Goal: Task Accomplishment & Management: Complete application form

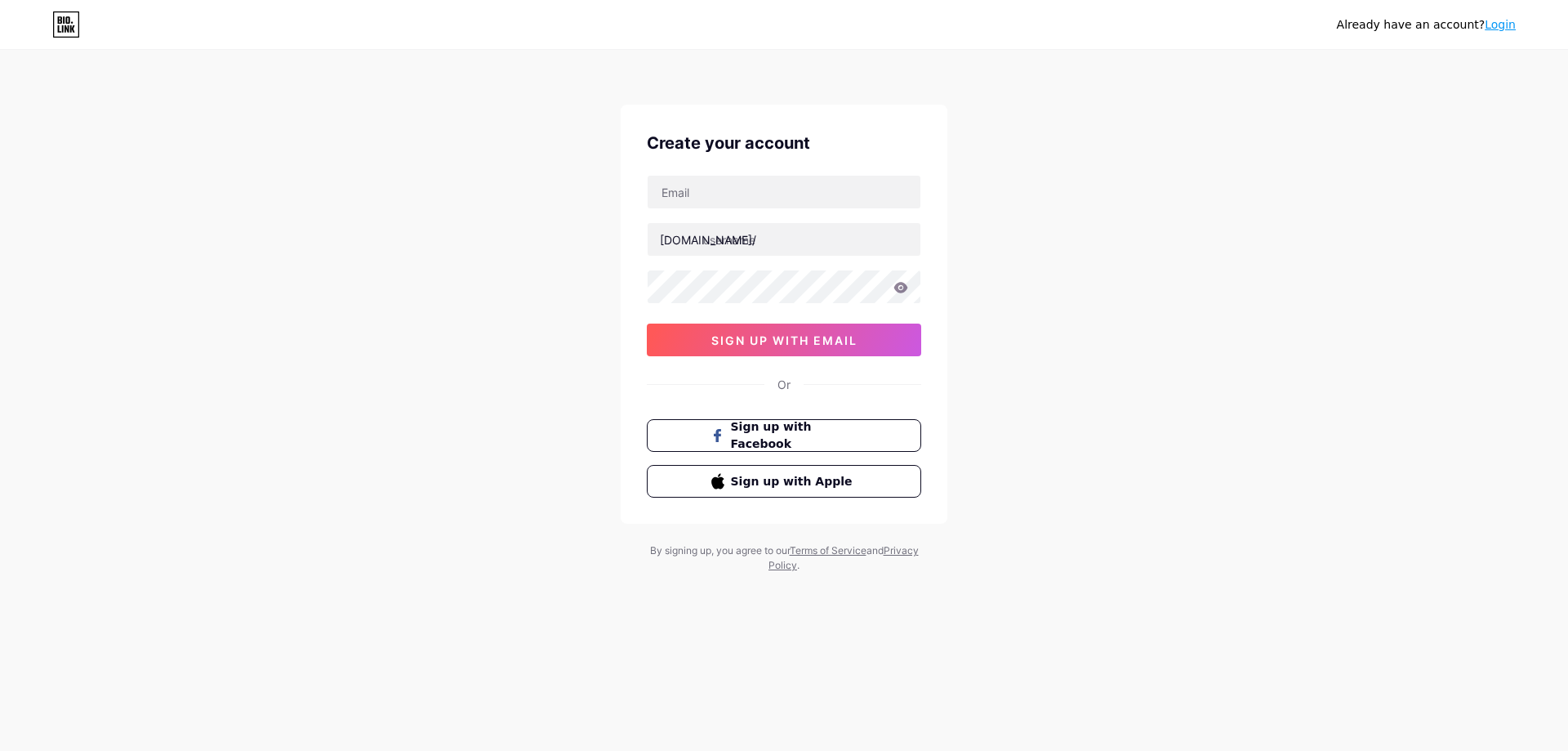
click at [336, 415] on div "Already have an account? Login Create your account [DOMAIN_NAME]/ sign up with …" at bounding box center [784, 312] width 1568 height 625
click at [688, 434] on button "Sign up with Facebook" at bounding box center [784, 436] width 278 height 34
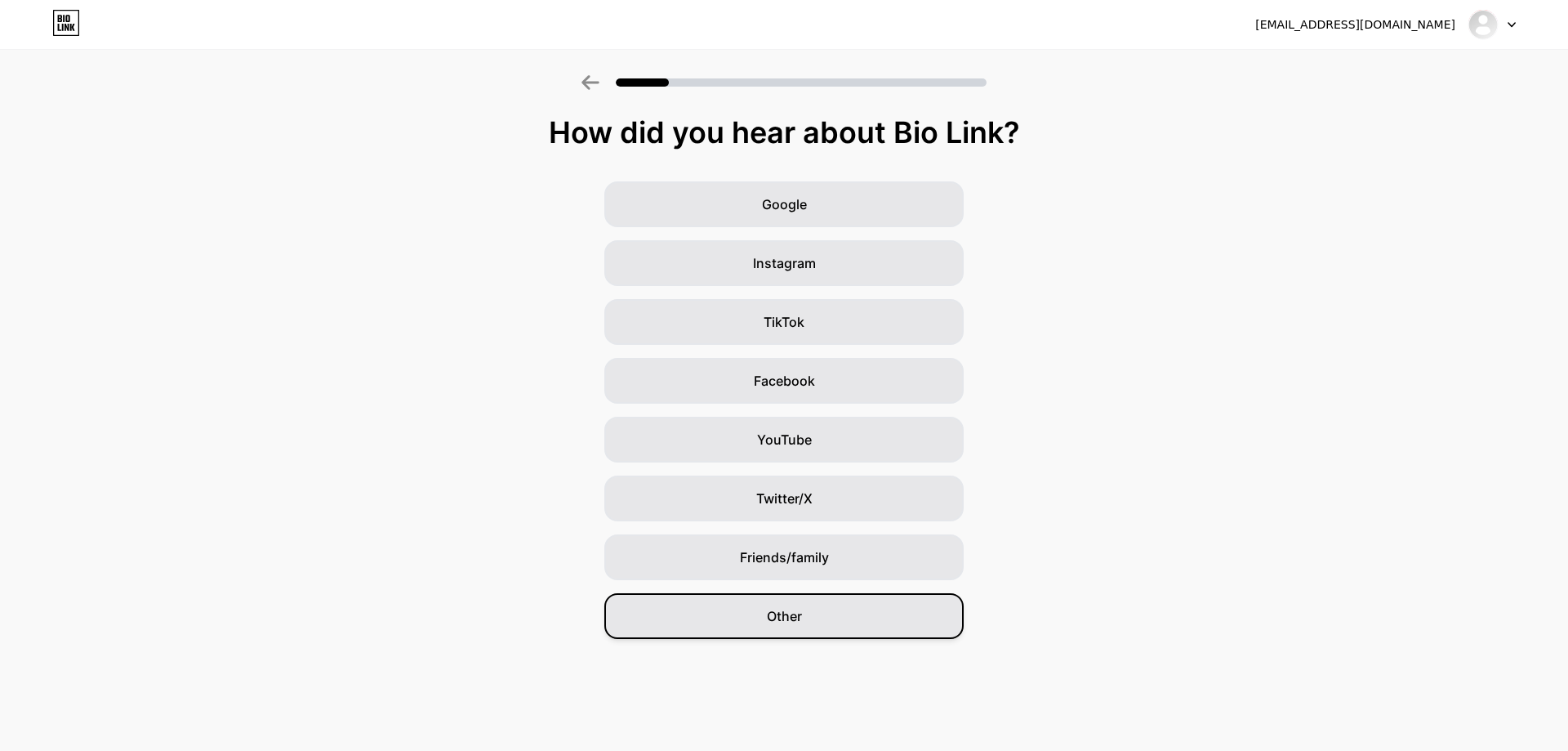
click at [843, 623] on div "Other" at bounding box center [784, 616] width 359 height 46
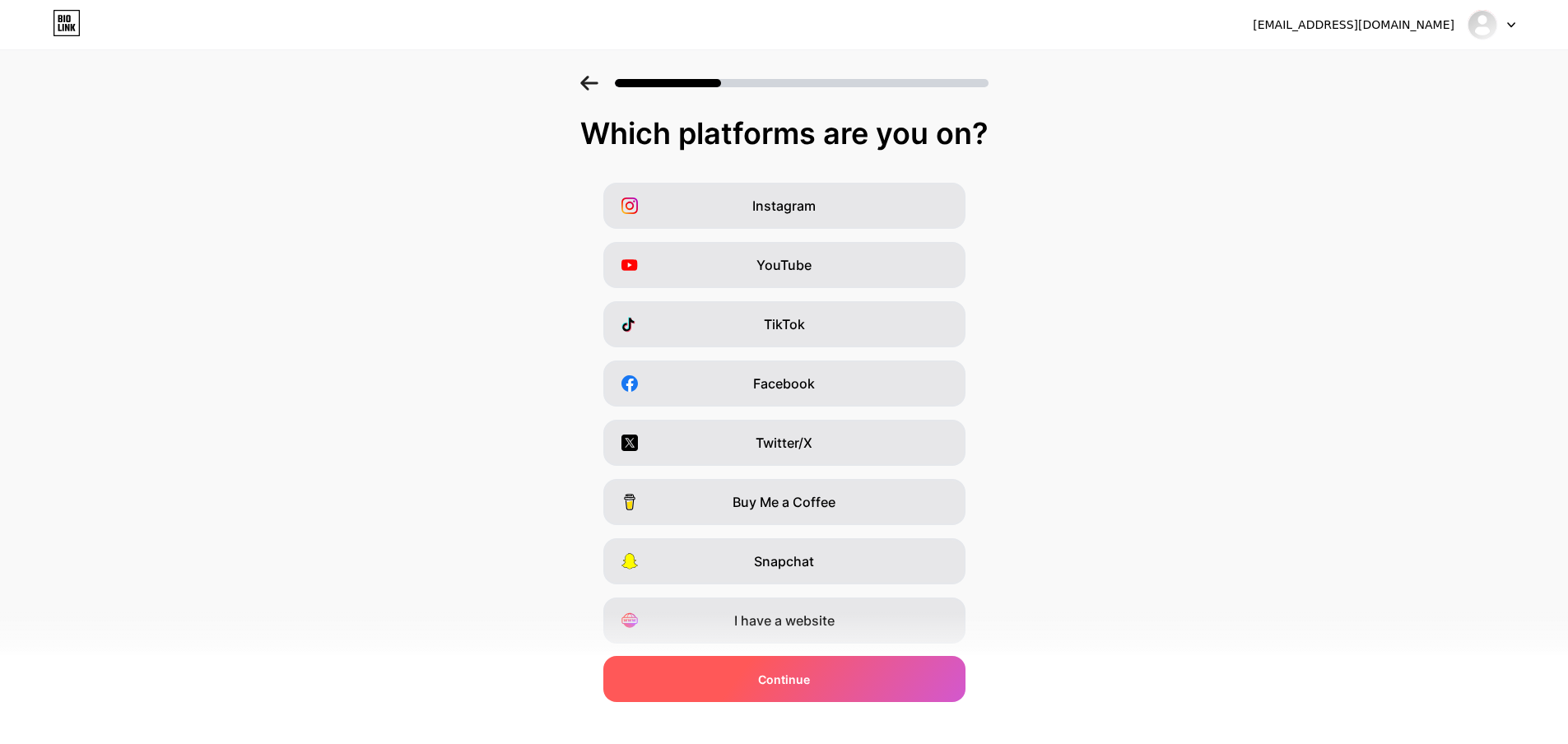
click at [816, 681] on div "Continue" at bounding box center [784, 679] width 362 height 46
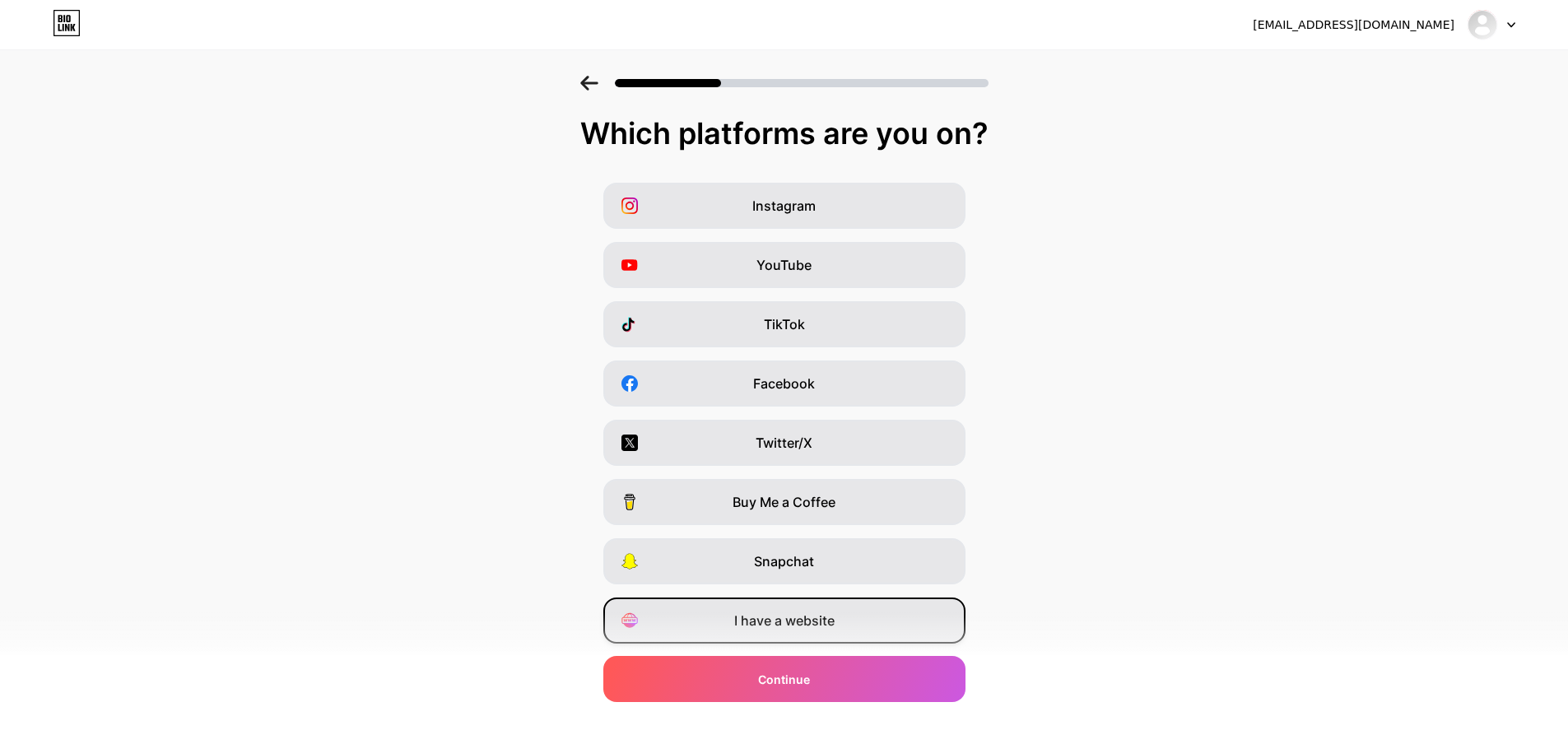
scroll to position [48, 0]
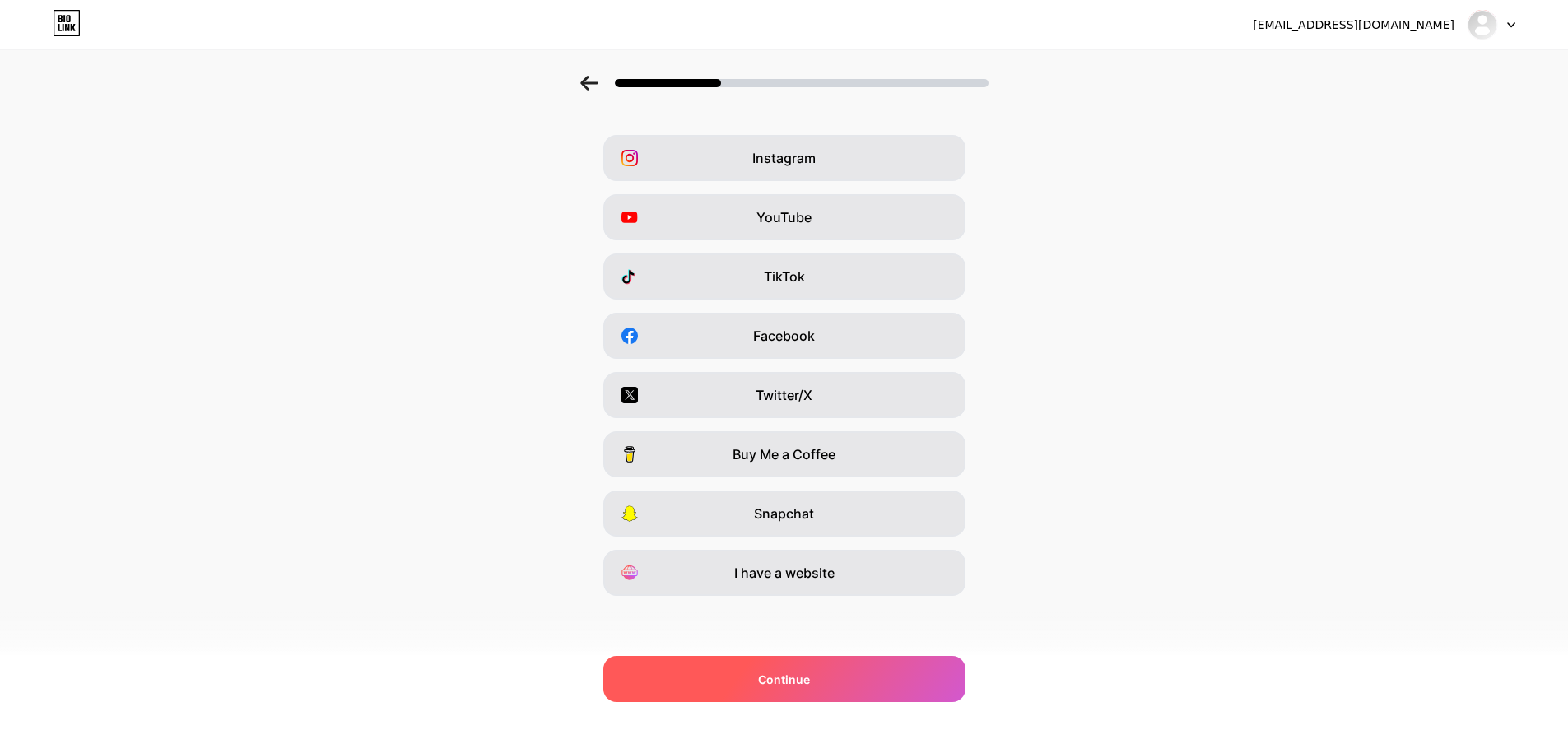
click at [831, 690] on div "Continue" at bounding box center [784, 679] width 362 height 46
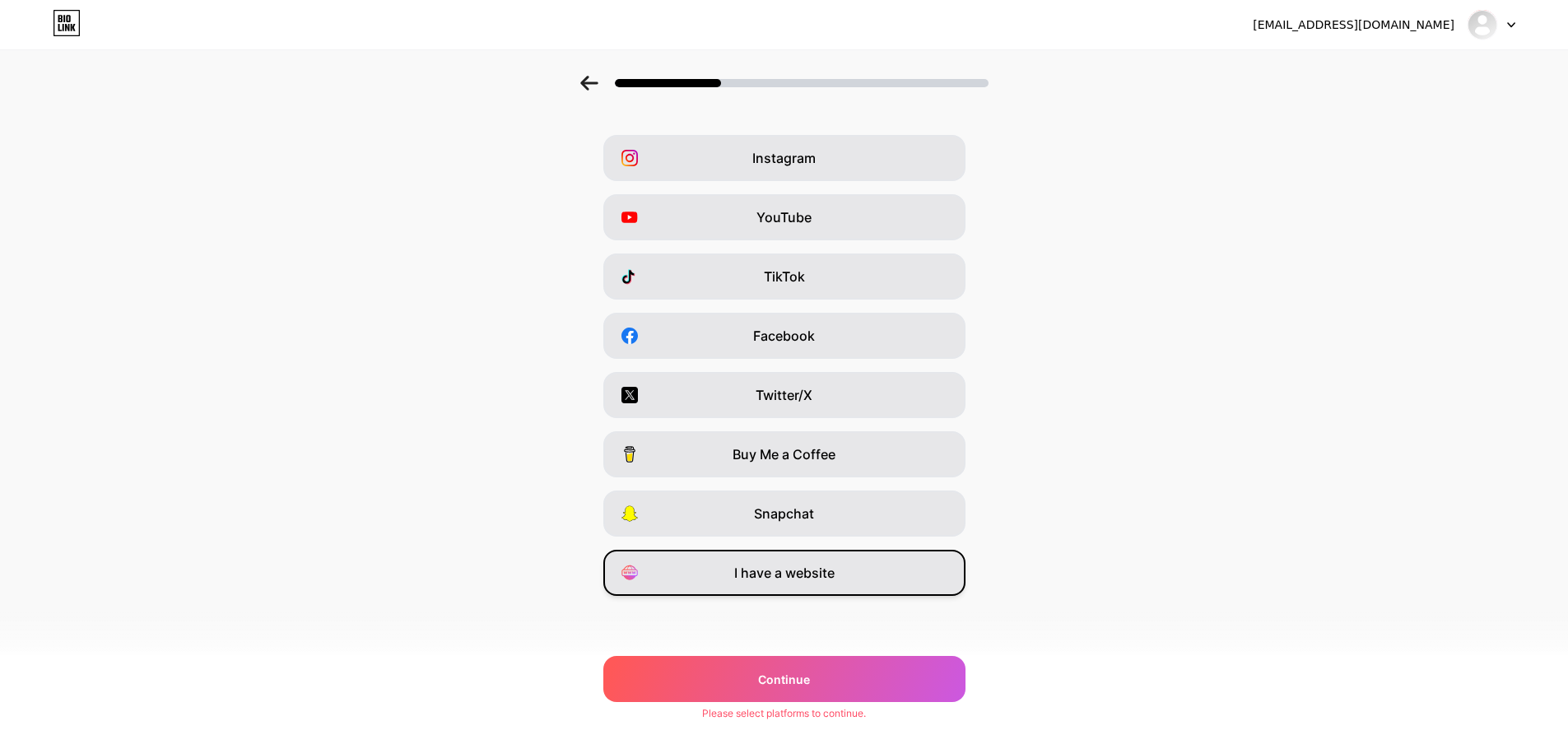
click at [873, 560] on div "I have a website" at bounding box center [784, 573] width 362 height 46
click at [846, 638] on div "Which platforms are you on? Instagram YouTube TikTok Facebook Twitter/X Buy Me …" at bounding box center [784, 374] width 1568 height 609
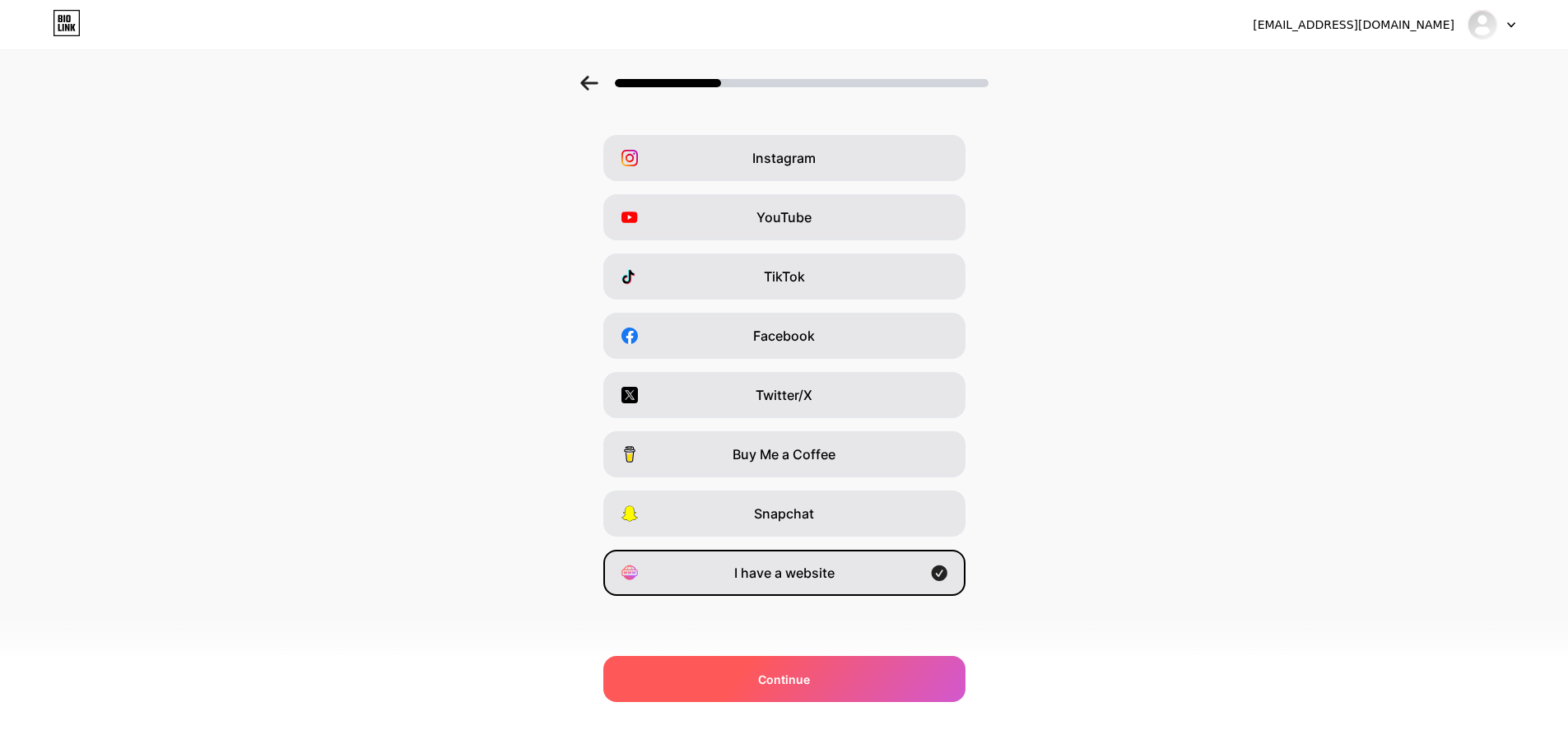
click at [846, 675] on div "Continue" at bounding box center [784, 679] width 362 height 46
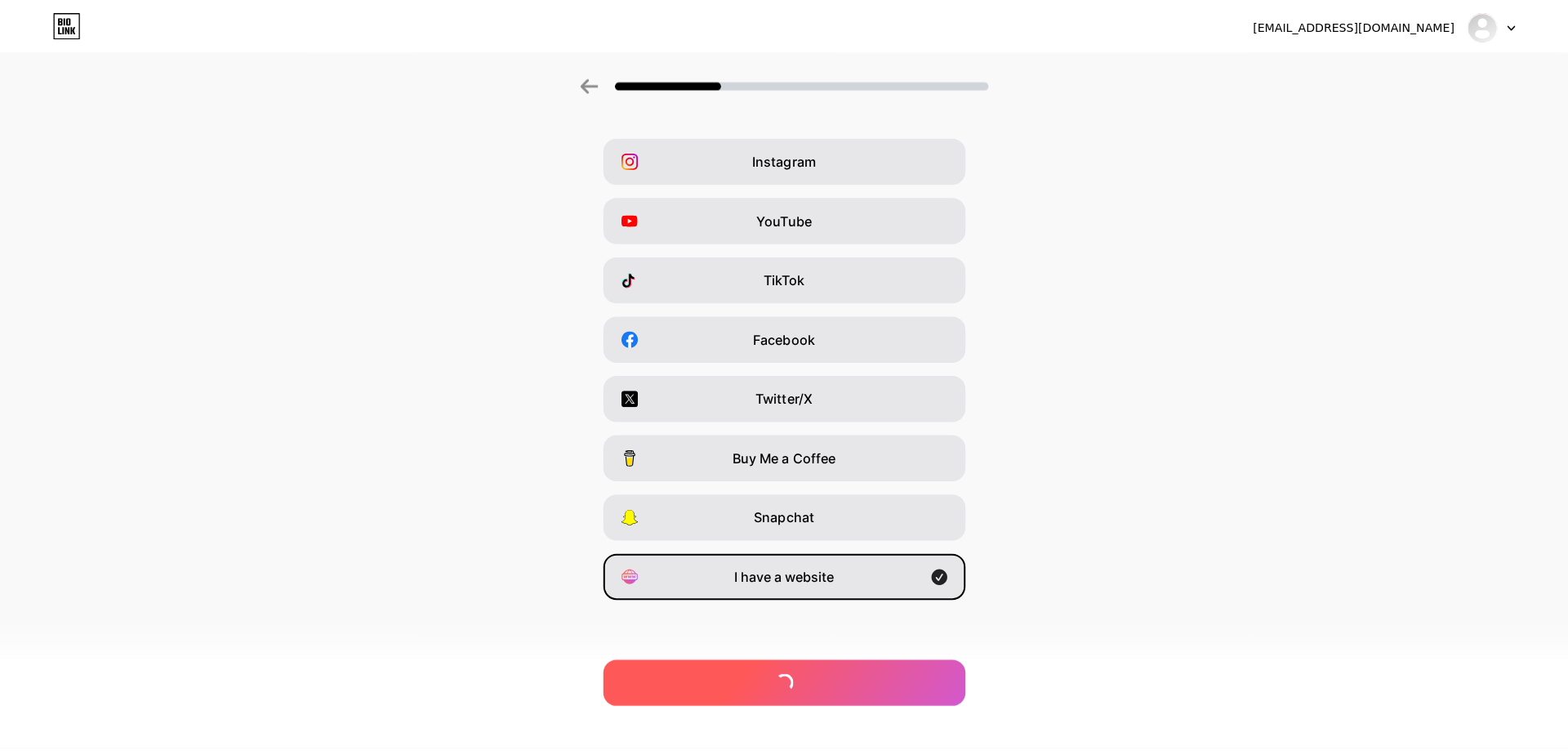
scroll to position [0, 0]
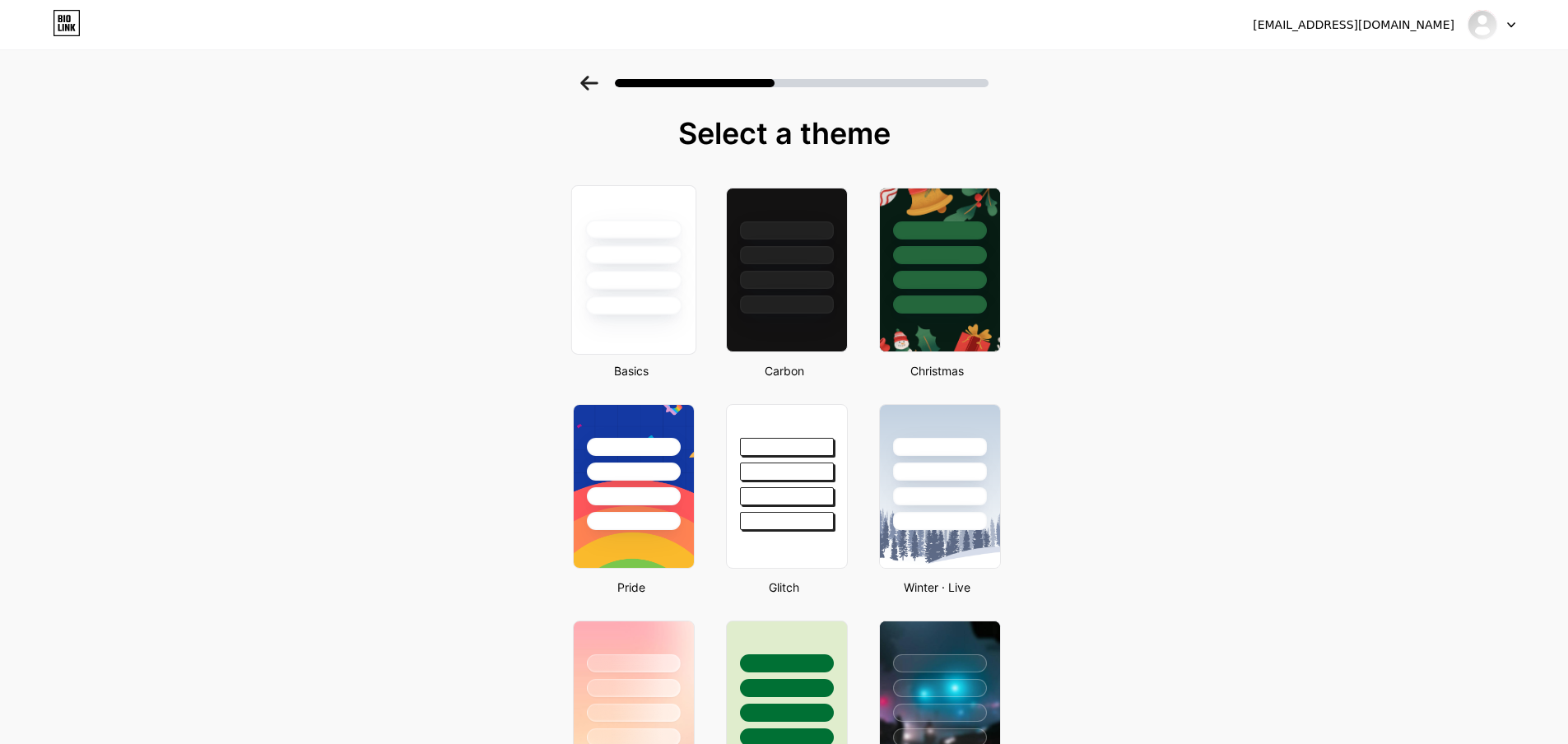
click at [643, 269] on div at bounding box center [633, 251] width 124 height 129
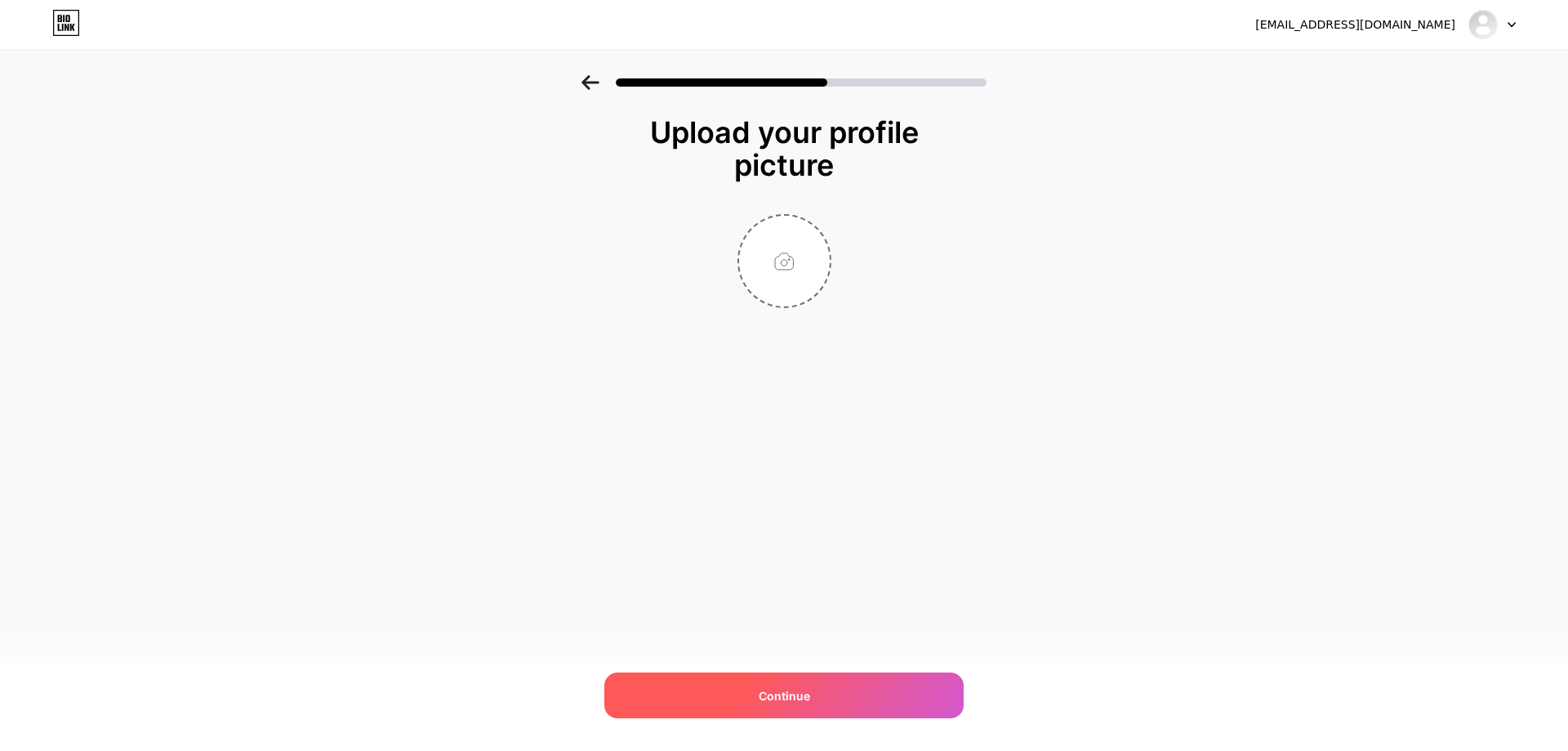
click at [833, 691] on div "Continue" at bounding box center [784, 695] width 359 height 46
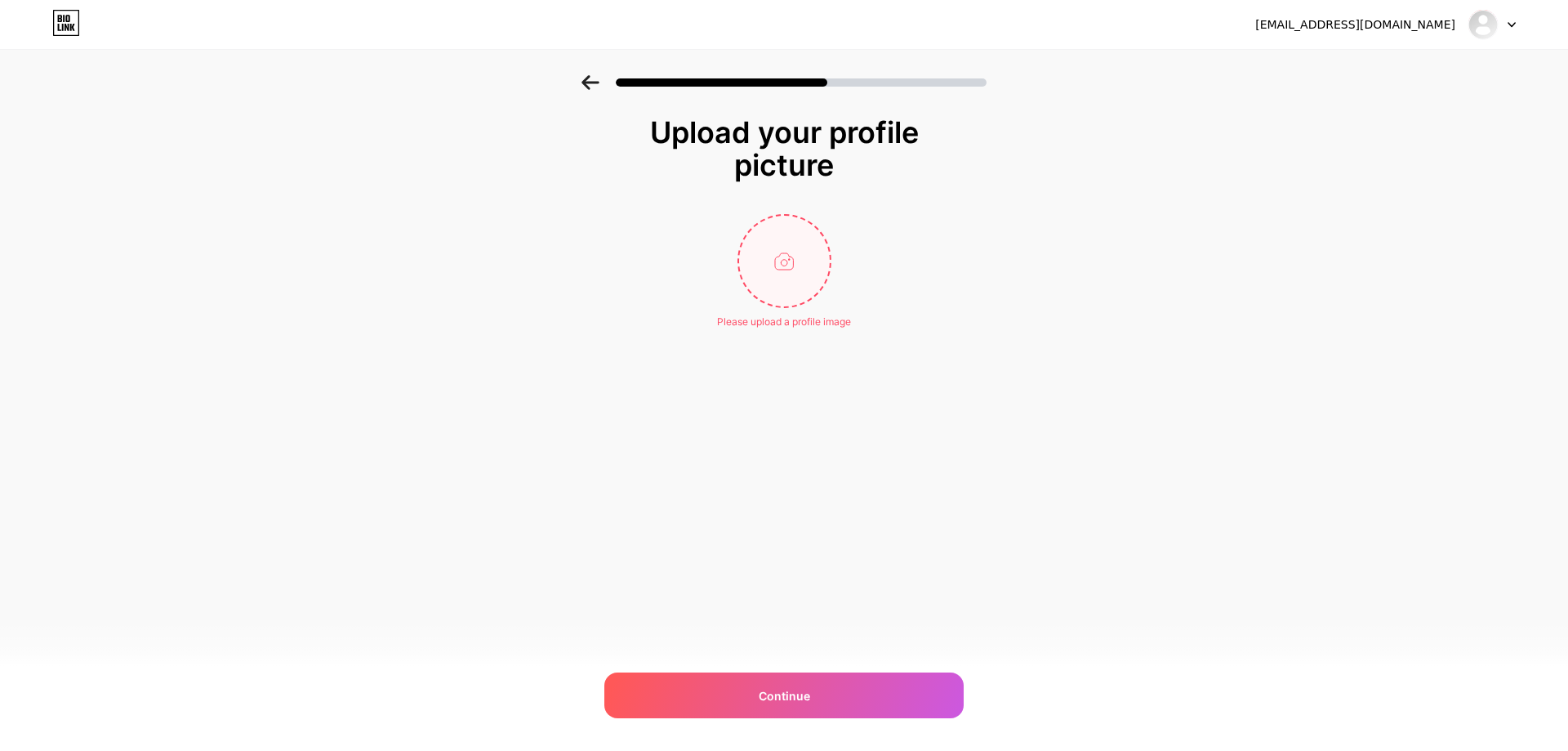
click at [789, 231] on input "file" at bounding box center [784, 260] width 91 height 91
type input "C:\fakepath\DSC00328-V2.jpg"
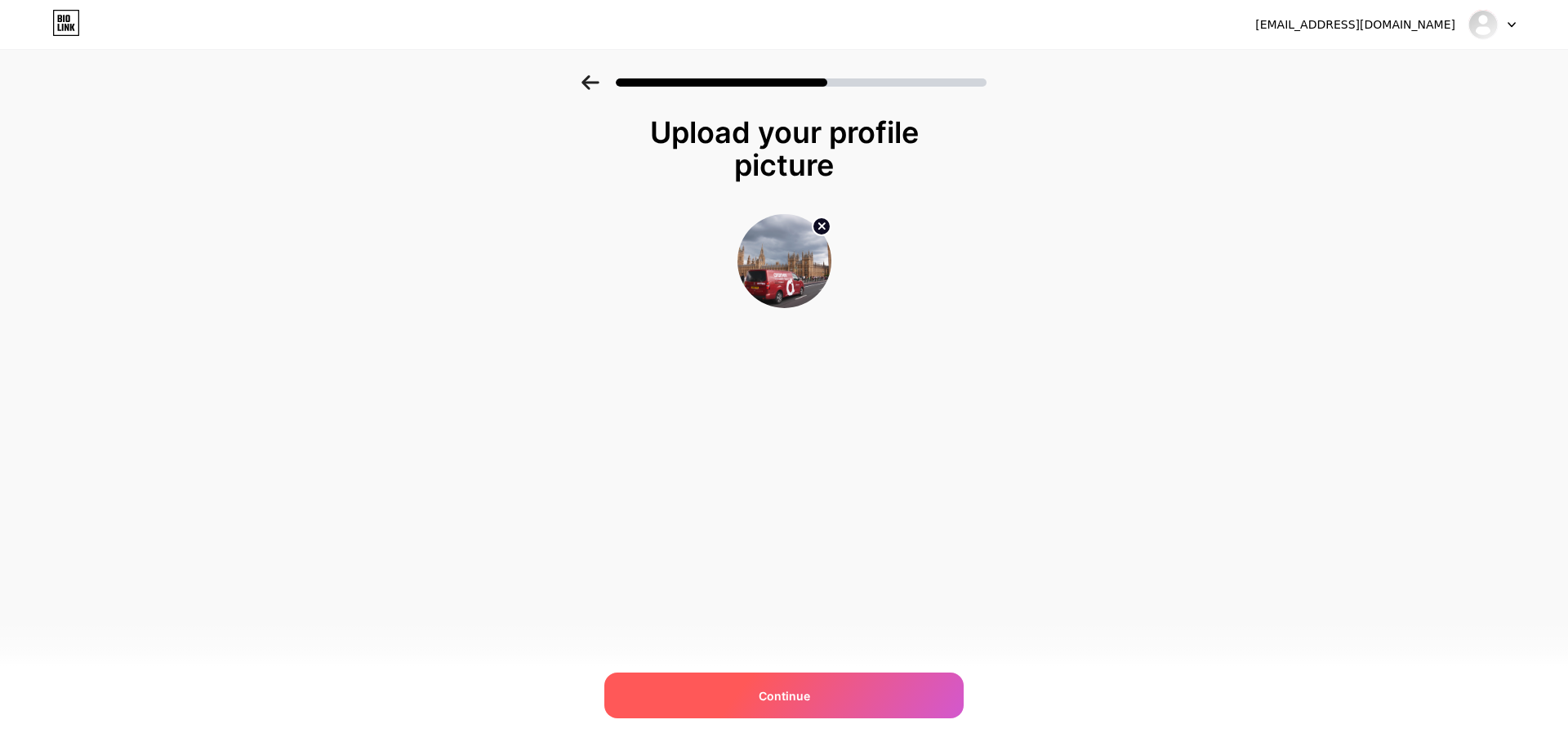
click at [822, 688] on div "Continue" at bounding box center [784, 695] width 359 height 46
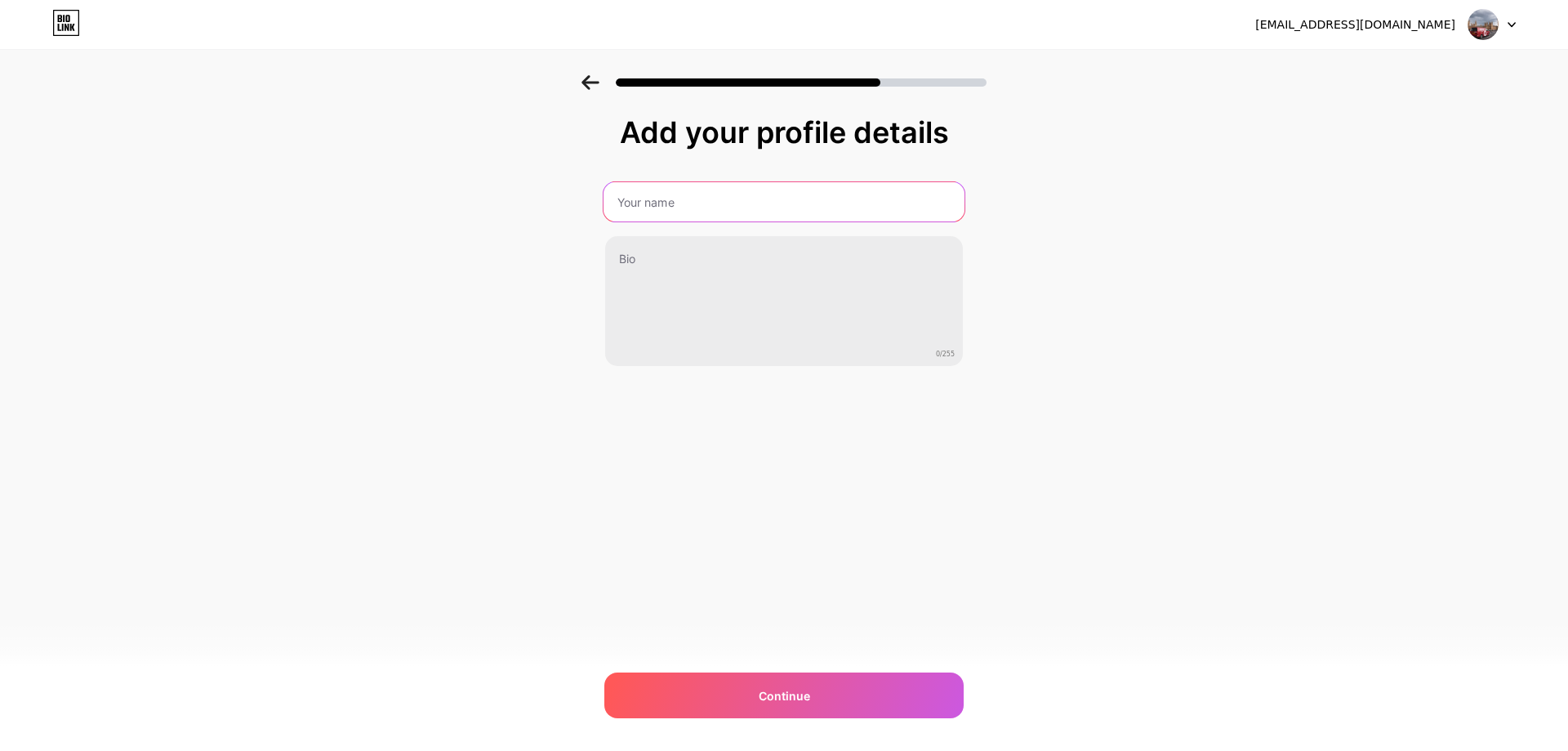
click at [720, 205] on input "text" at bounding box center [784, 201] width 361 height 39
type input "Rizek Freij"
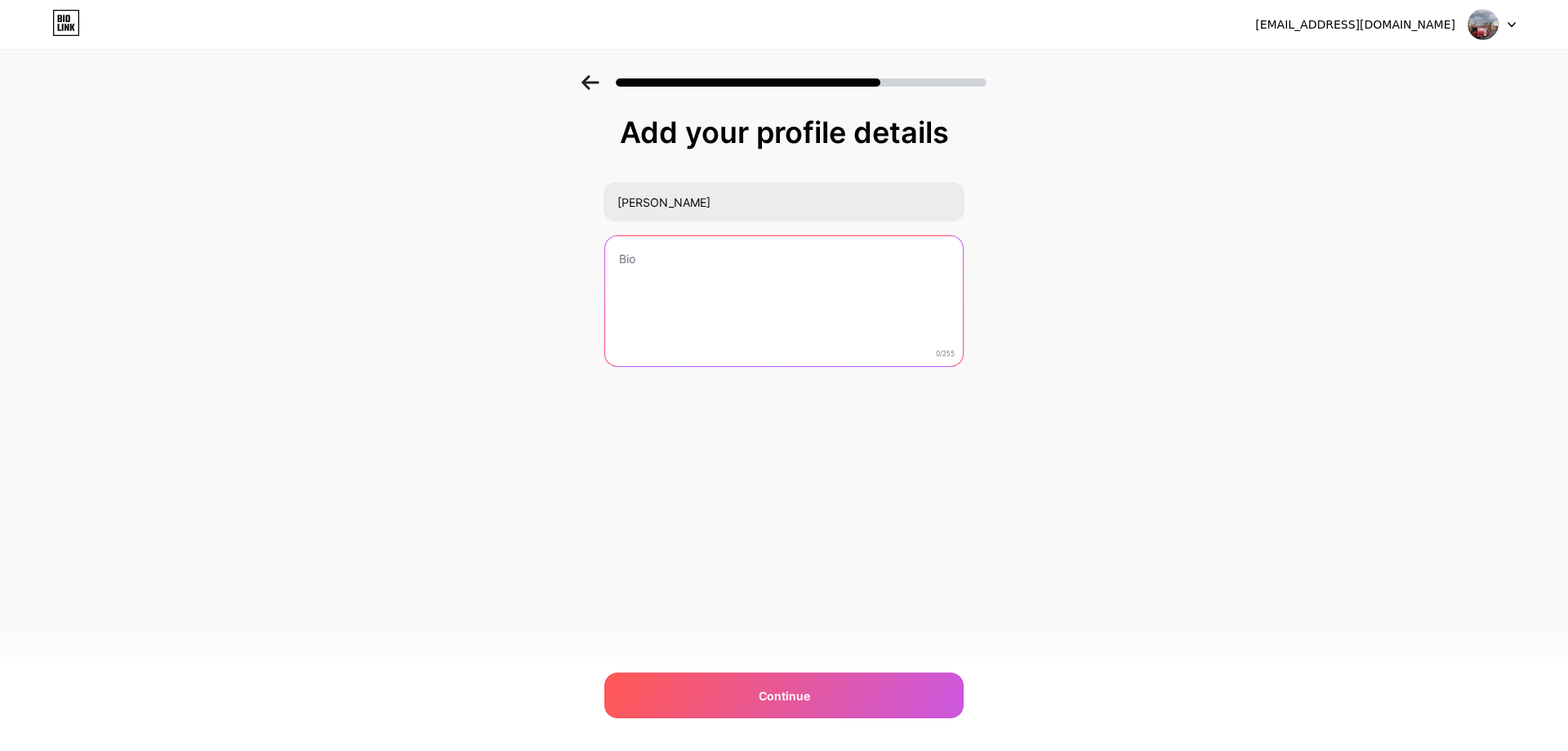
click at [726, 302] on textarea at bounding box center [784, 302] width 358 height 132
type textarea "dsa"
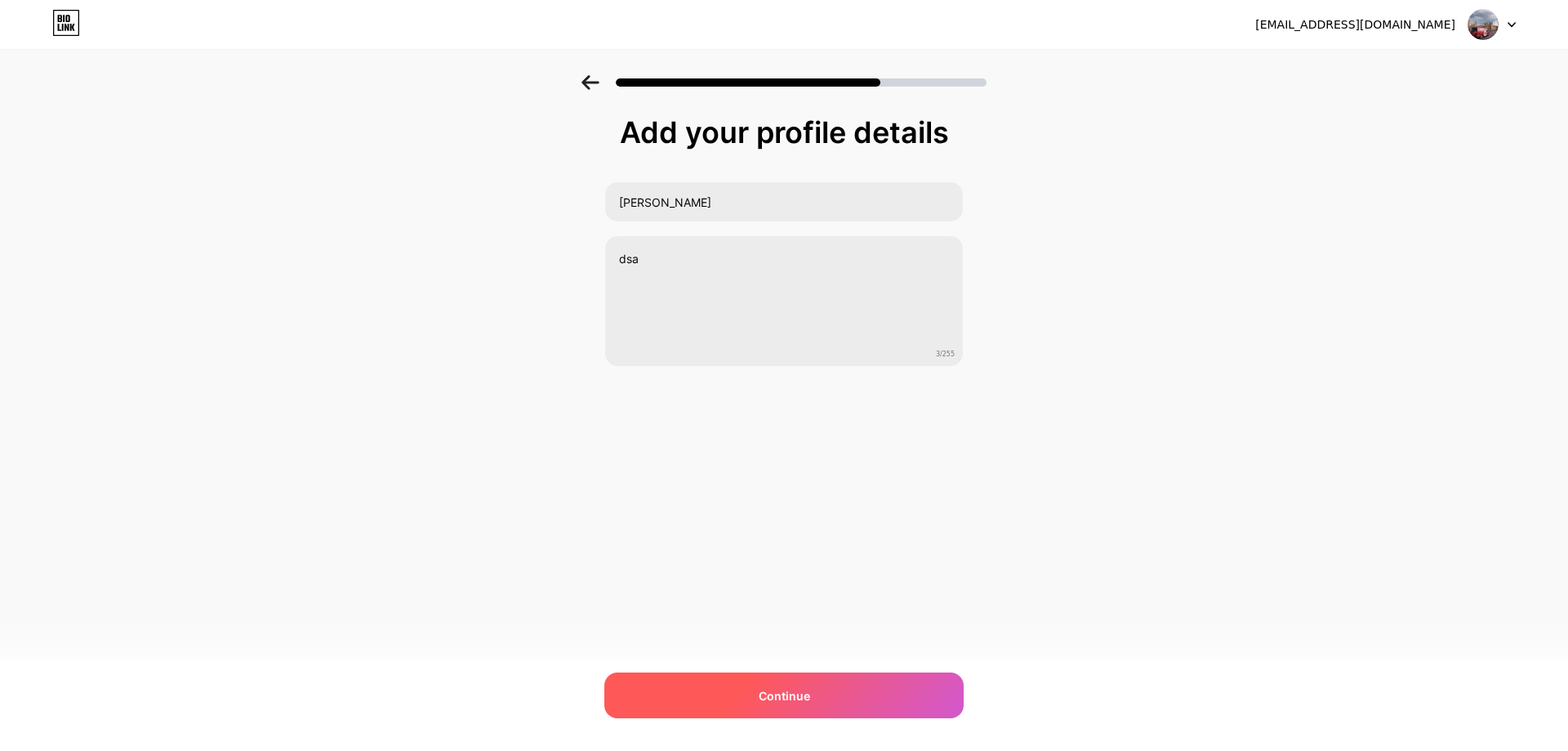
click at [765, 700] on span "Continue" at bounding box center [784, 695] width 51 height 17
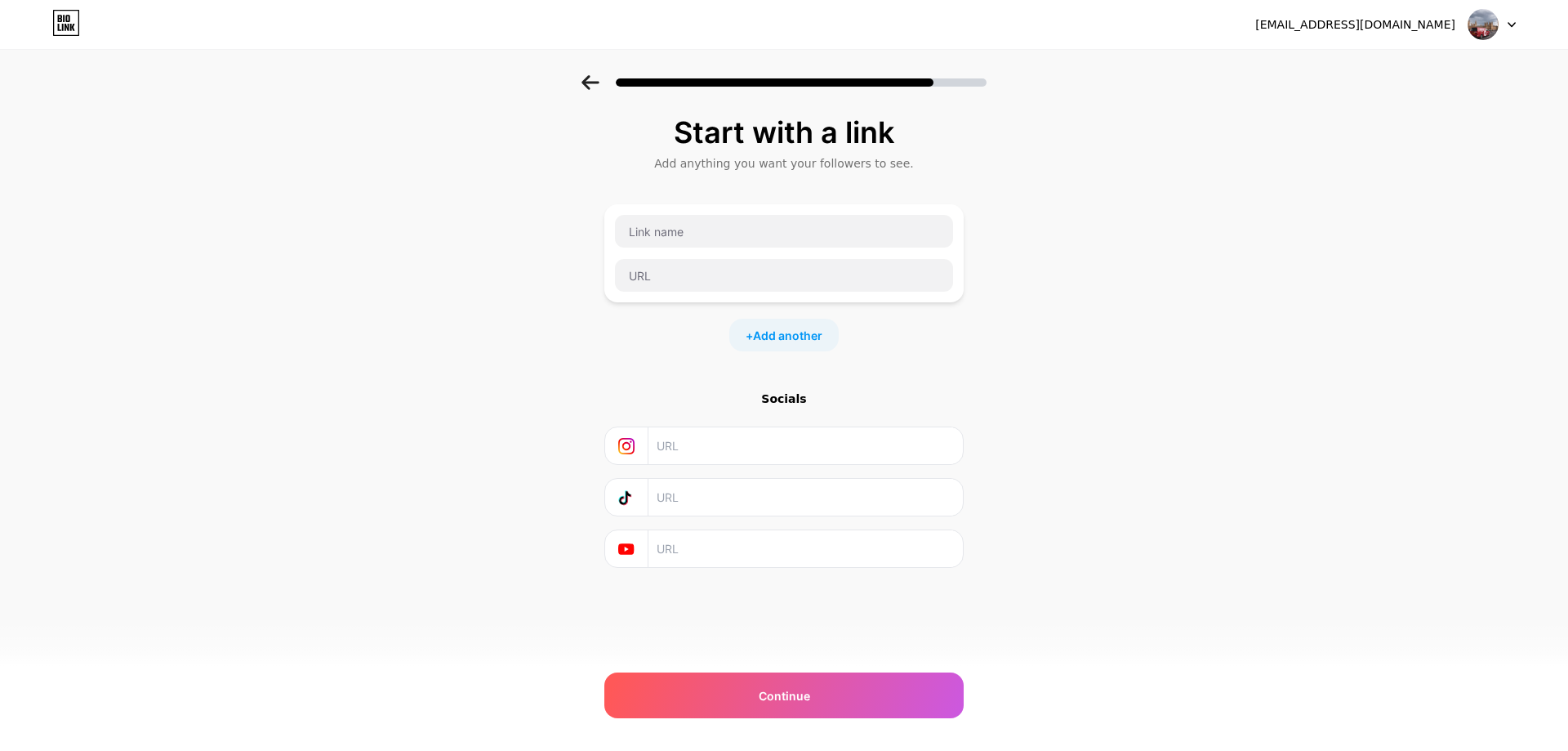
click at [1510, 18] on div at bounding box center [1492, 25] width 48 height 29
click at [1363, 239] on div "Start with a link Add anything you want your followers to see. + Add another So…" at bounding box center [784, 362] width 1568 height 574
click at [859, 691] on div "Continue" at bounding box center [784, 695] width 359 height 46
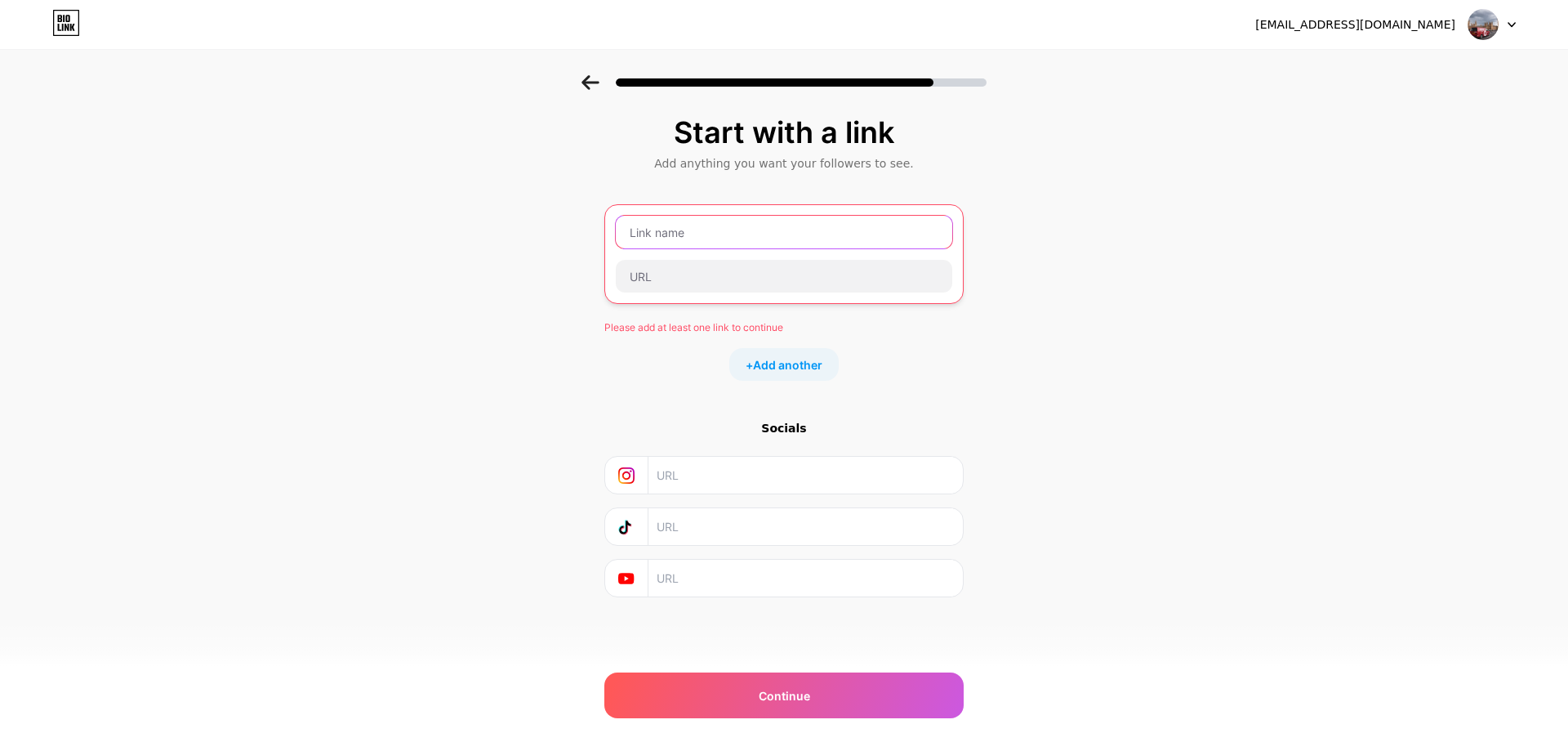
click at [707, 227] on input "text" at bounding box center [784, 232] width 336 height 33
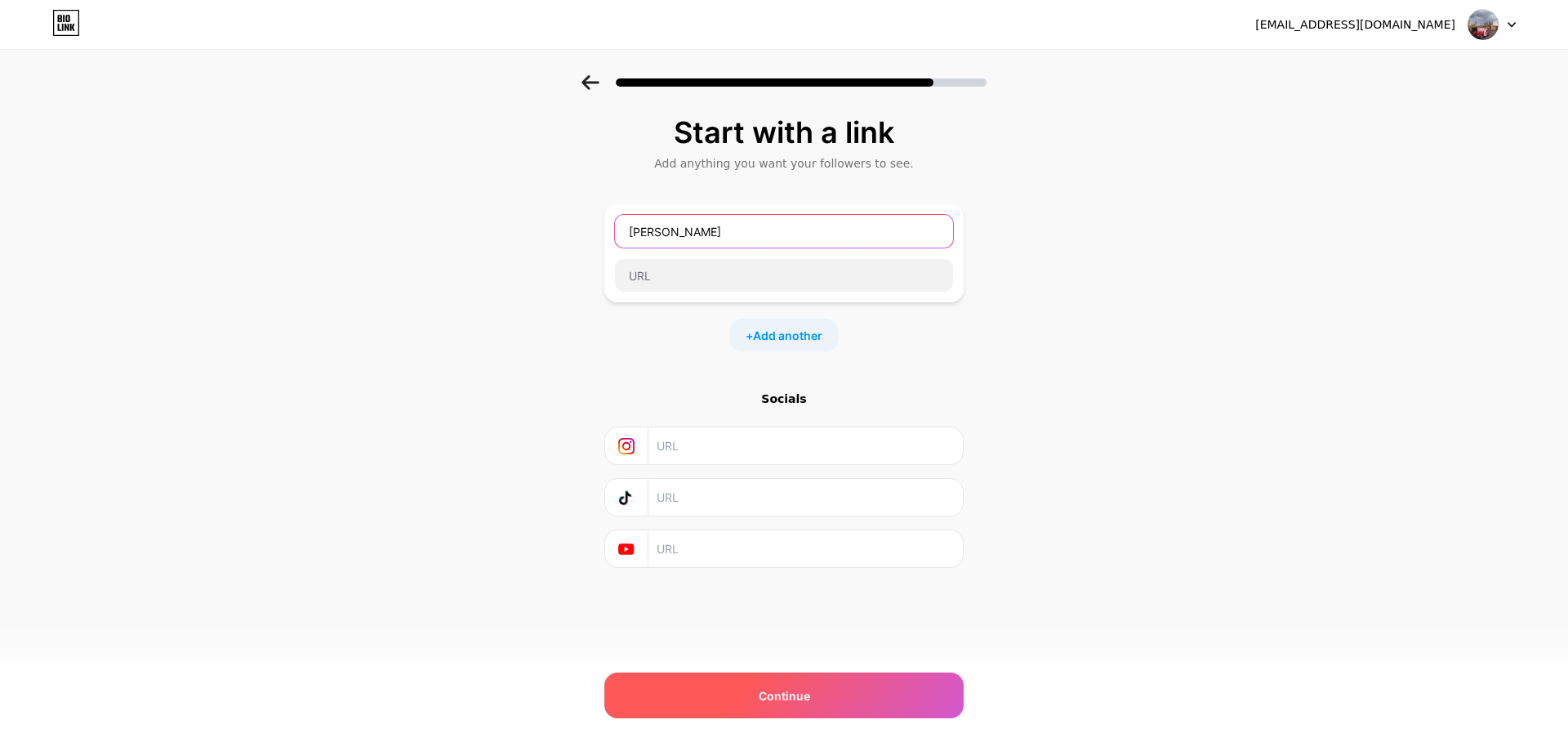
type input "Rizek"
click at [862, 700] on div "Continue" at bounding box center [784, 695] width 359 height 46
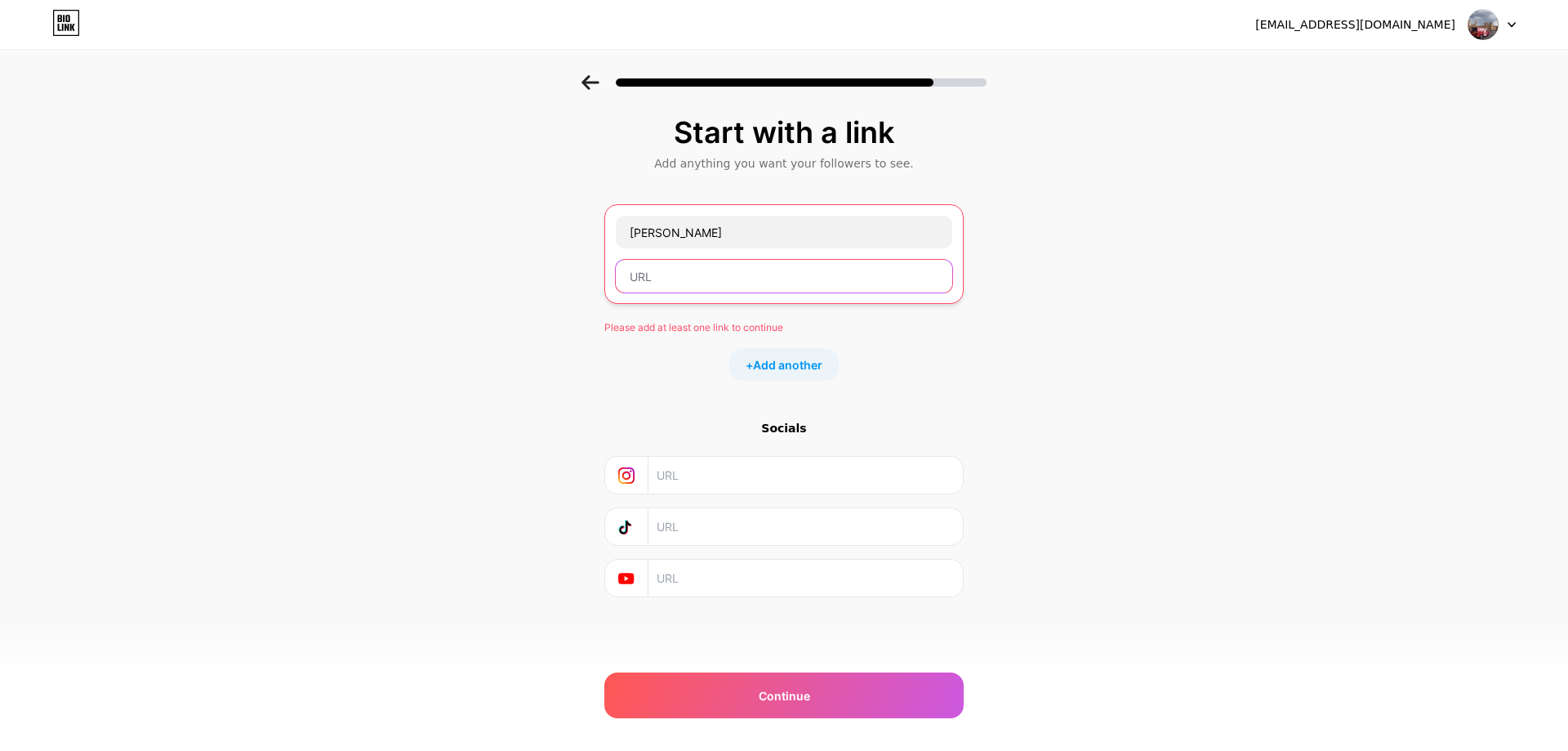
click at [740, 277] on input "text" at bounding box center [784, 277] width 336 height 33
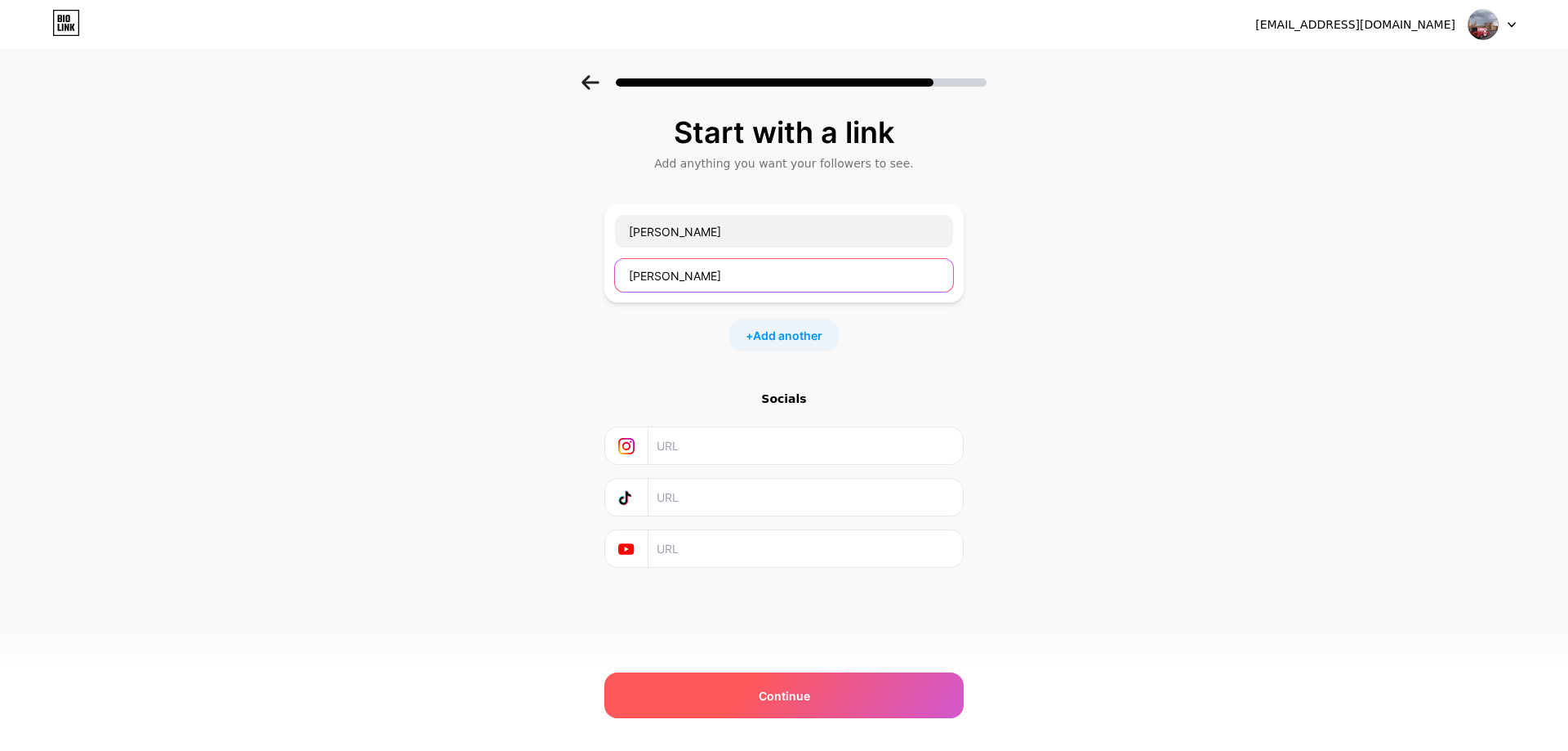
type input "Rizek"
click at [743, 710] on div "Continue" at bounding box center [784, 695] width 359 height 46
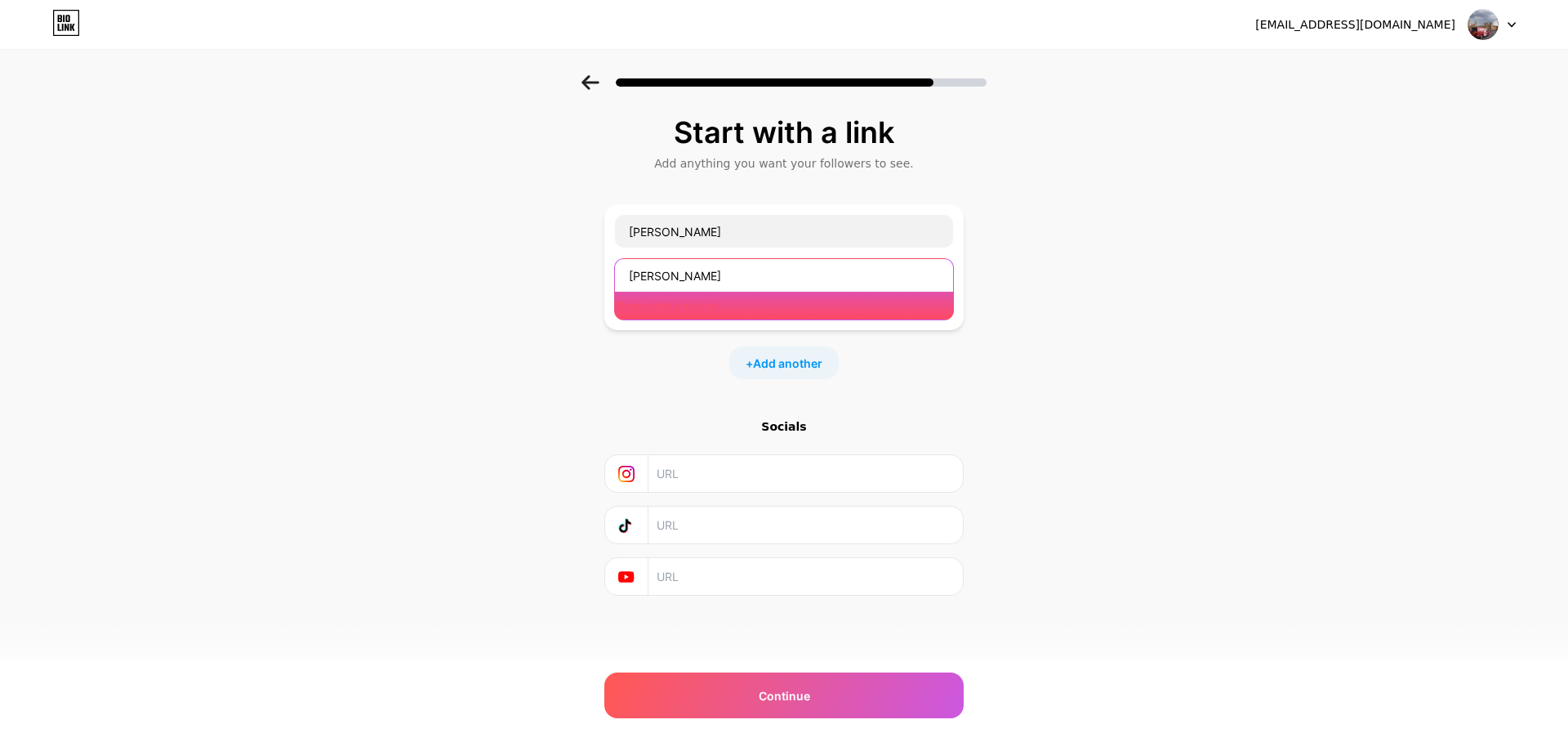
click at [740, 275] on input "Rizek" at bounding box center [784, 276] width 338 height 33
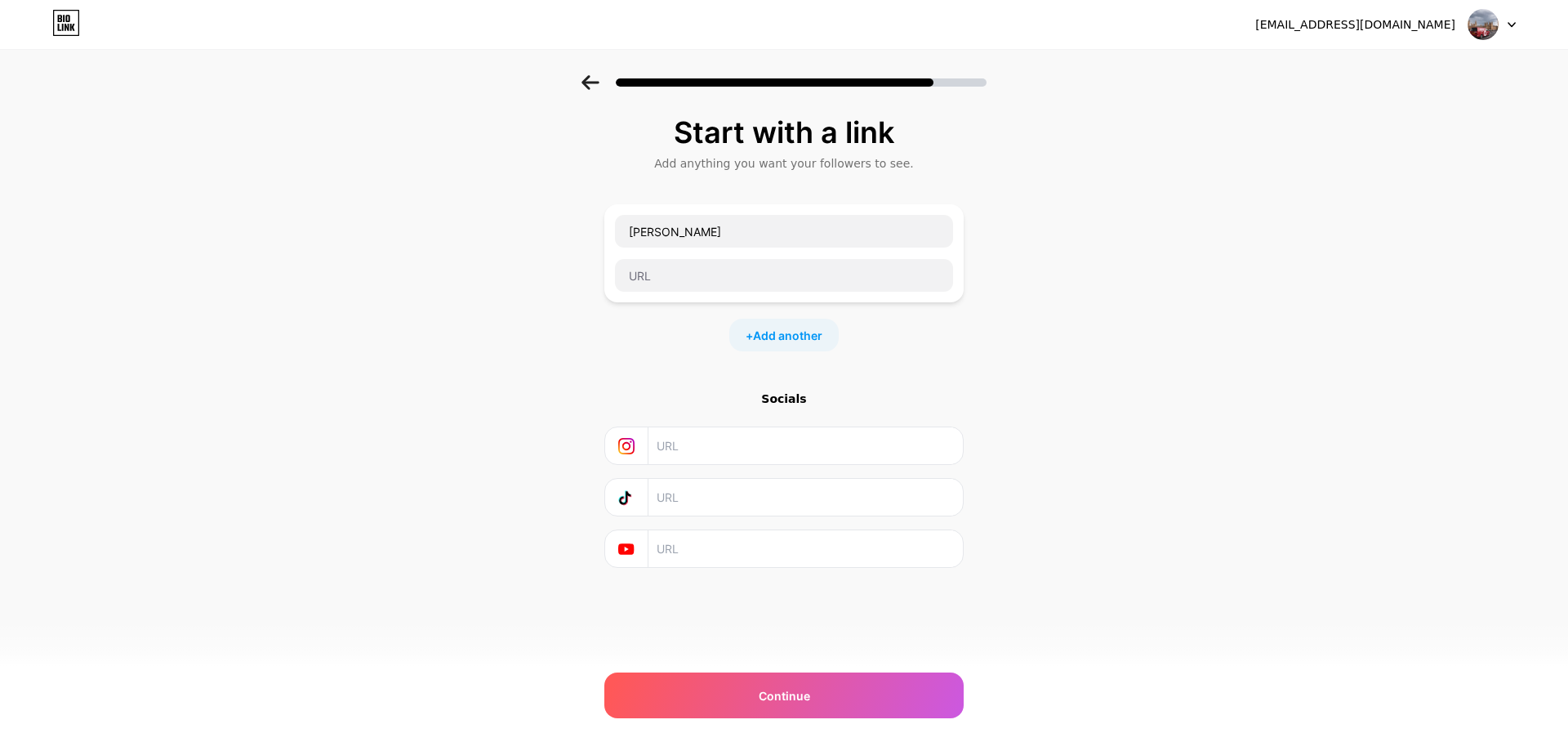
click at [576, 85] on div at bounding box center [784, 78] width 1568 height 57
click at [592, 83] on icon at bounding box center [589, 82] width 17 height 15
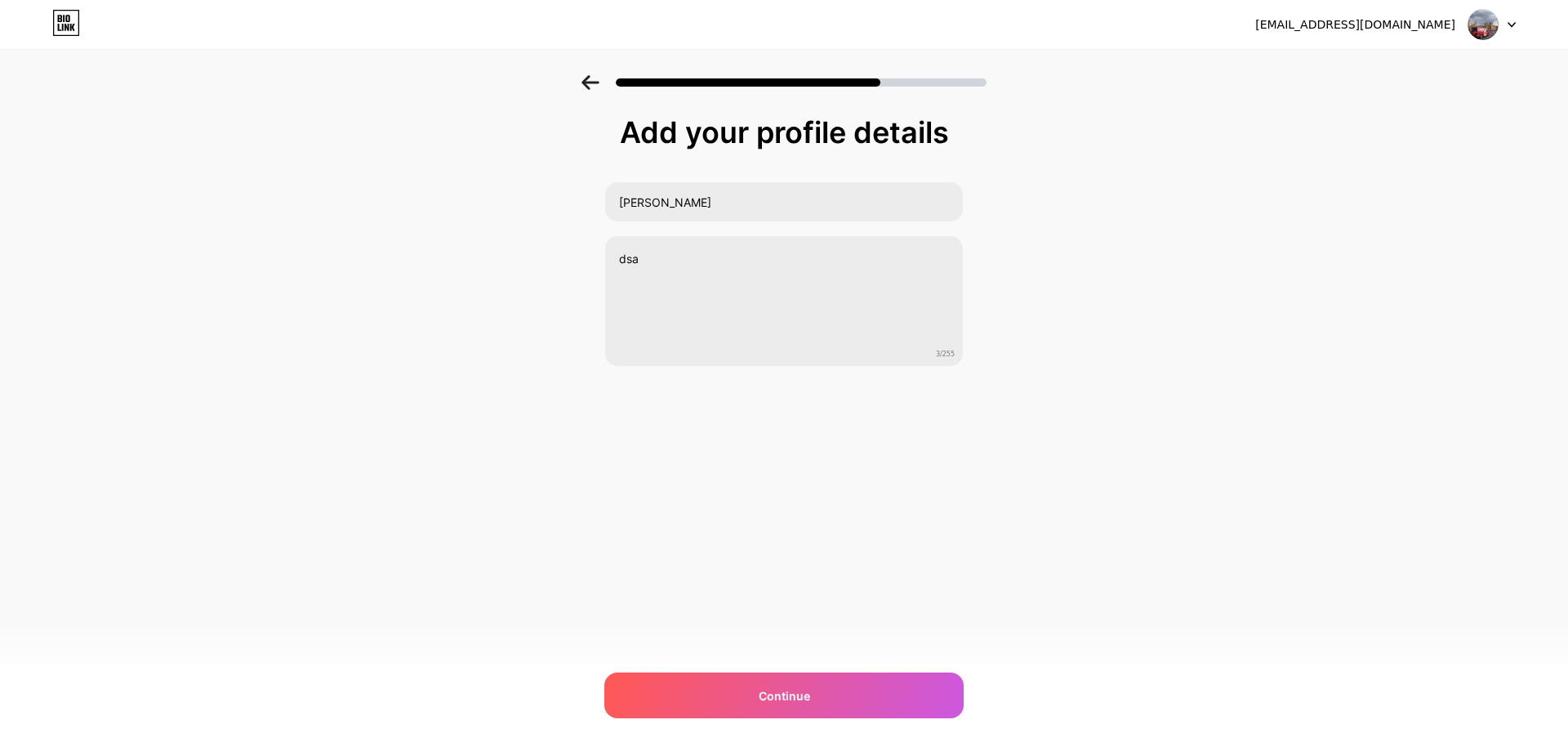
click at [592, 83] on icon at bounding box center [589, 82] width 17 height 15
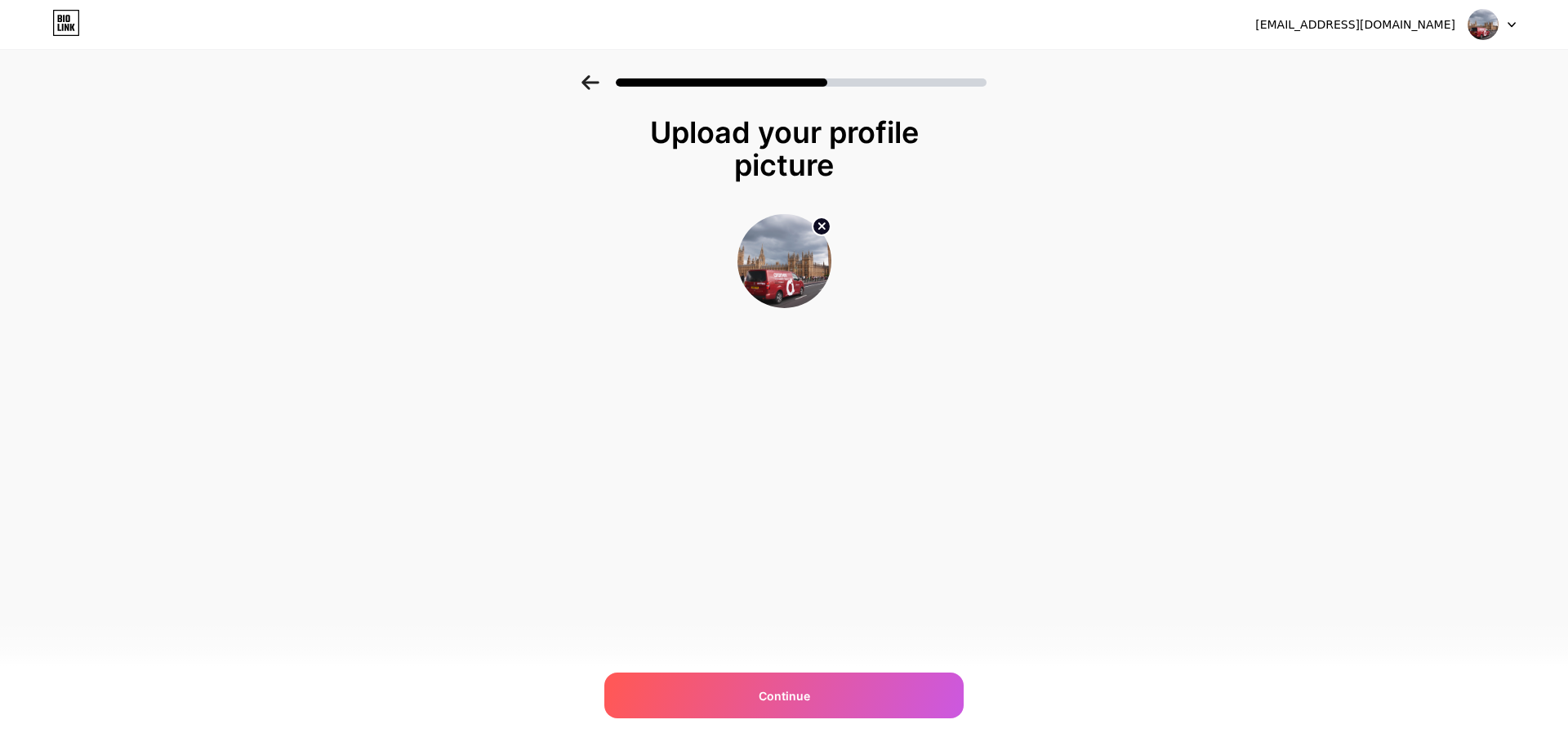
click at [592, 83] on icon at bounding box center [589, 82] width 17 height 15
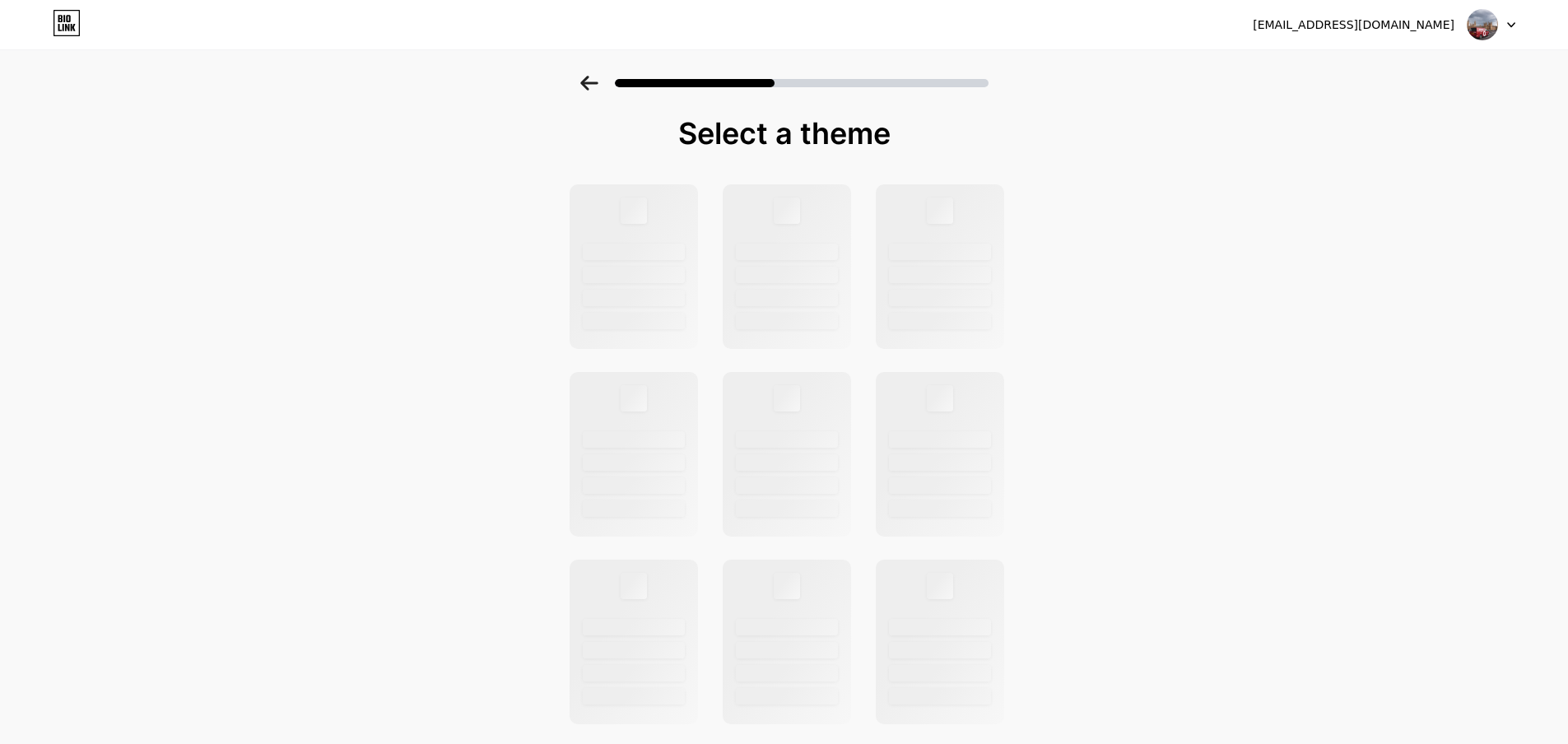
click at [597, 84] on icon at bounding box center [589, 83] width 18 height 15
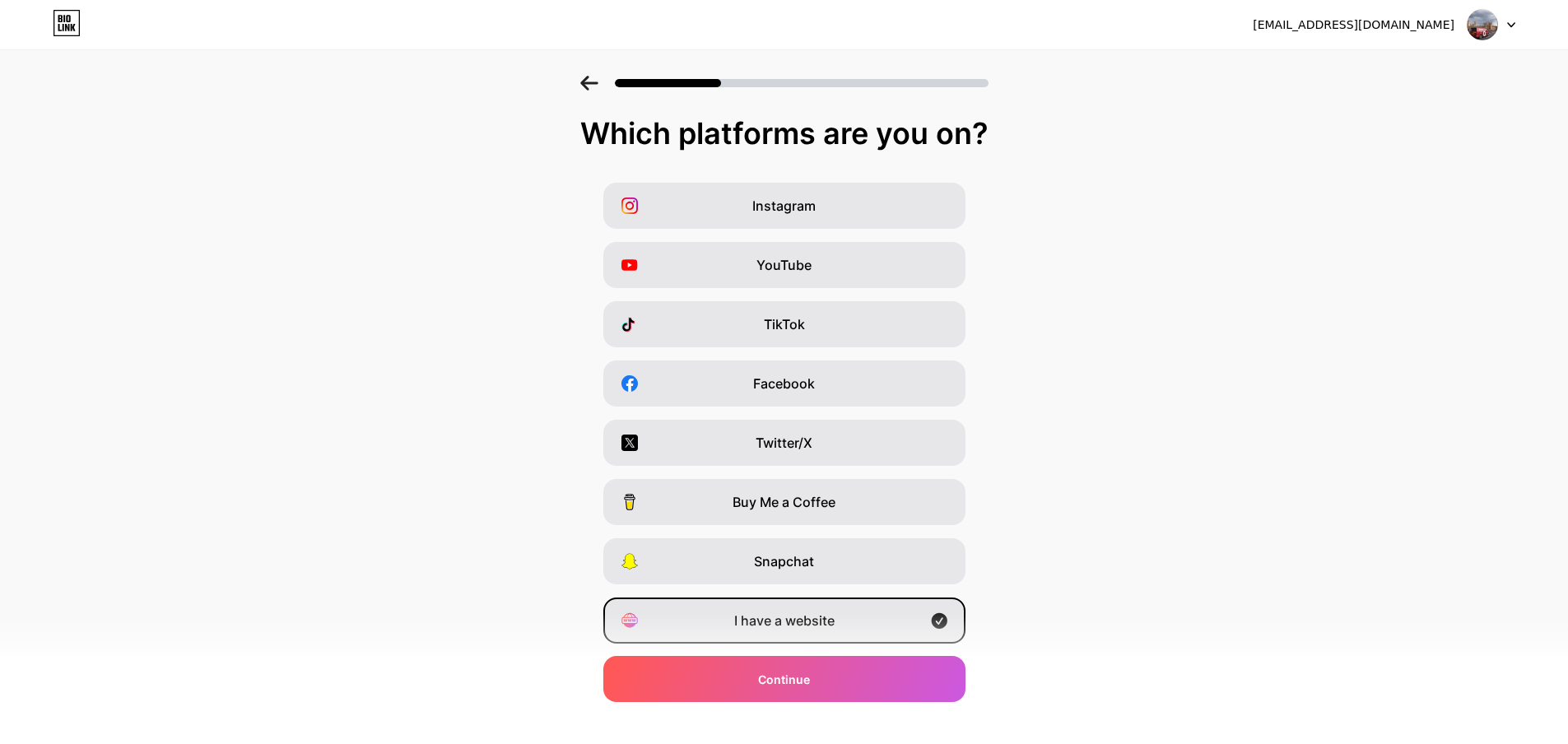
click at [597, 84] on icon at bounding box center [589, 83] width 18 height 15
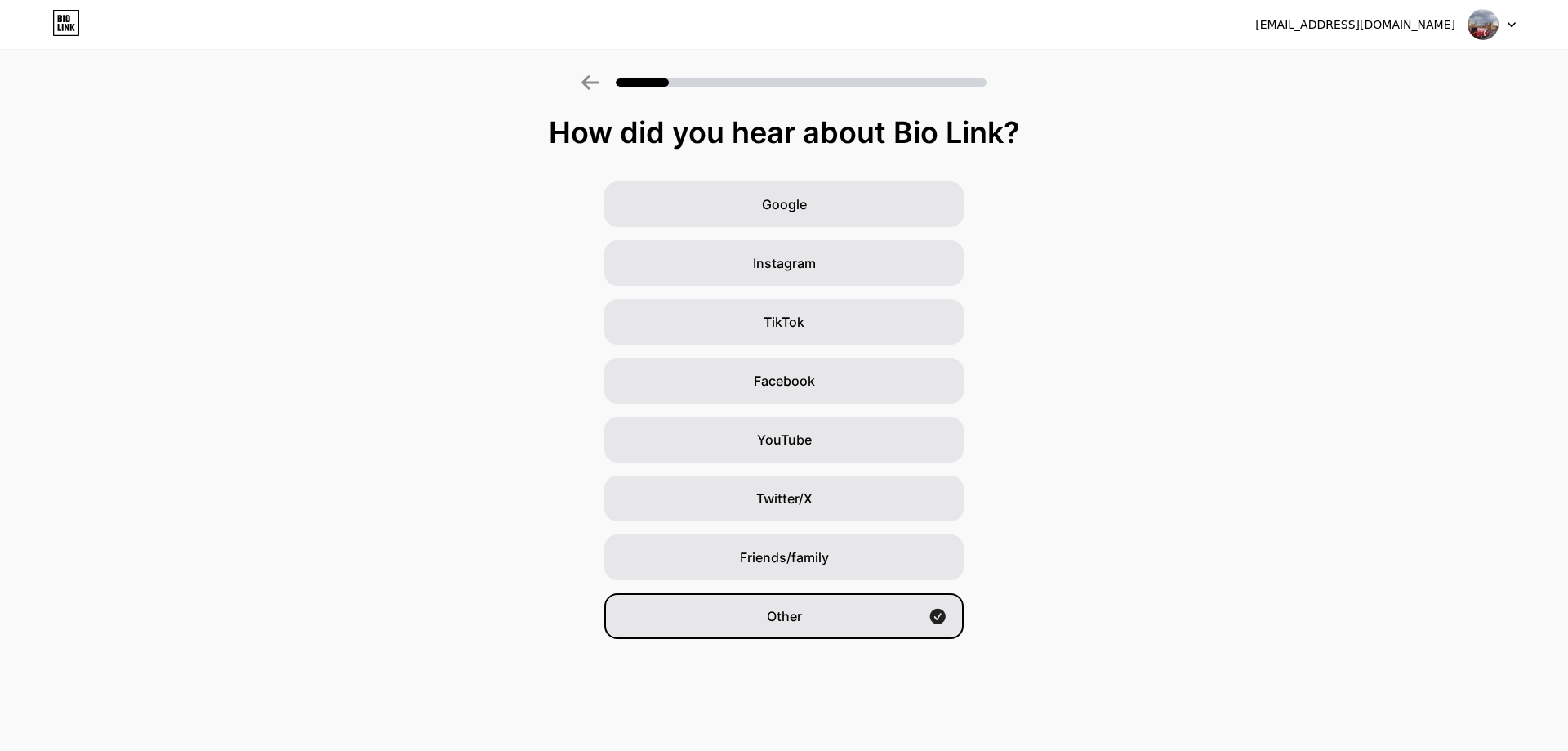
click at [592, 83] on icon at bounding box center [589, 82] width 17 height 15
click at [1511, 20] on div at bounding box center [1492, 25] width 48 height 29
click at [1377, 61] on li "Logout" at bounding box center [1412, 67] width 202 height 44
